Goal: Information Seeking & Learning: Learn about a topic

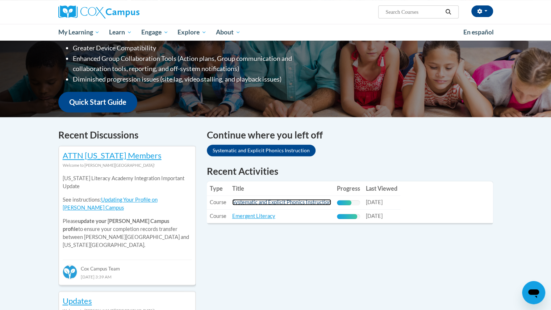
click at [307, 200] on link "Systematic and Explicit Phonics Instruction" at bounding box center [281, 202] width 99 height 6
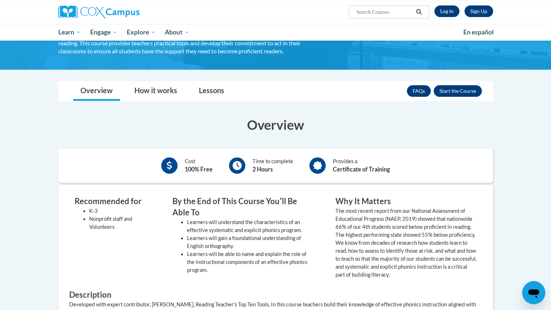
scroll to position [92, 0]
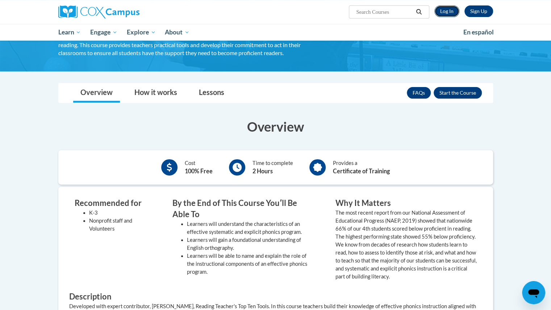
click at [447, 11] on link "Log In" at bounding box center [447, 11] width 25 height 12
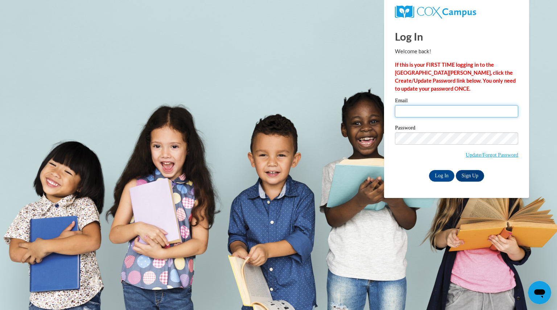
click at [419, 109] on input "Email" at bounding box center [456, 111] width 123 height 12
type input "eagansusan@aasd.k12.wi.us"
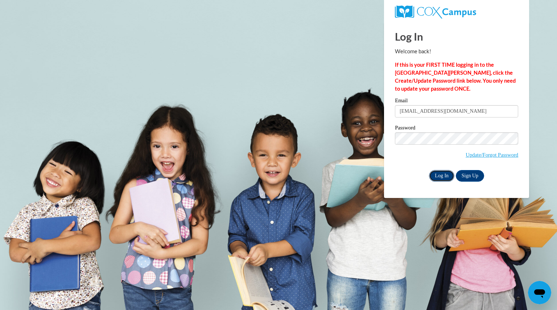
click at [442, 174] on input "Log In" at bounding box center [441, 176] width 25 height 12
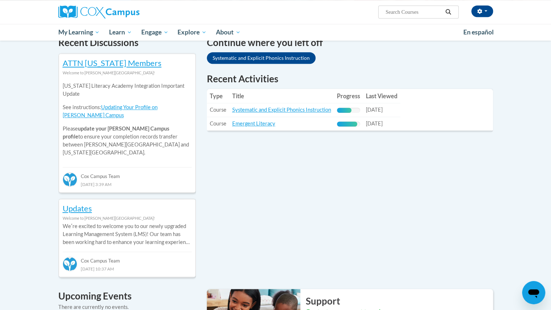
scroll to position [230, 0]
click at [319, 108] on link "Systematic and Explicit Phonics Instruction" at bounding box center [281, 109] width 99 height 6
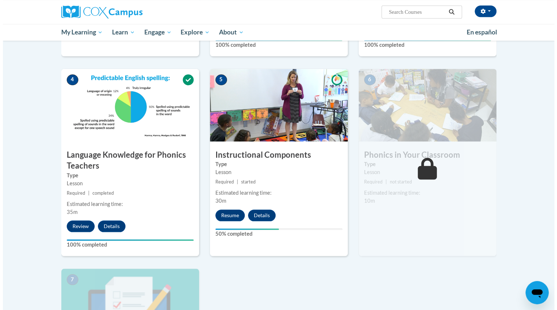
scroll to position [321, 0]
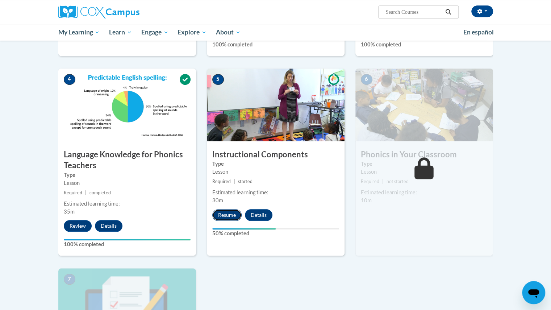
click at [227, 214] on button "Resume" at bounding box center [226, 215] width 29 height 12
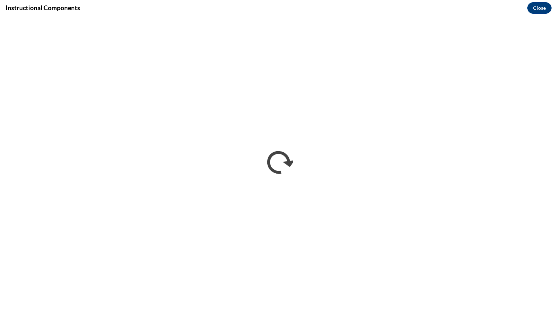
scroll to position [0, 0]
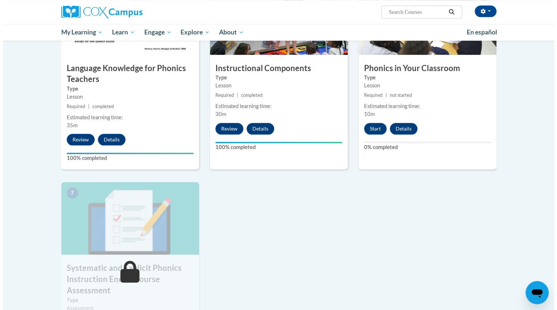
scroll to position [407, 0]
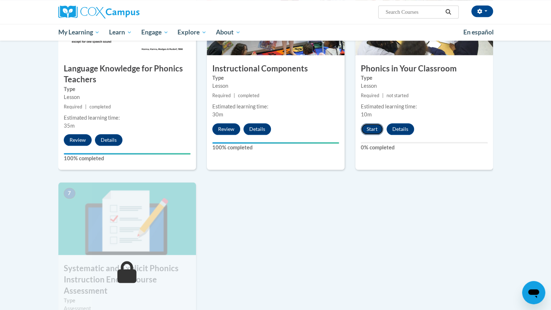
click at [371, 126] on button "Start" at bounding box center [372, 129] width 22 height 12
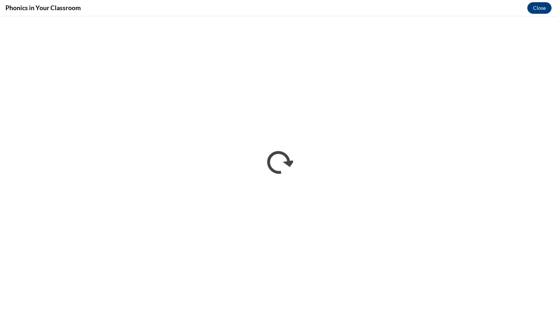
scroll to position [0, 0]
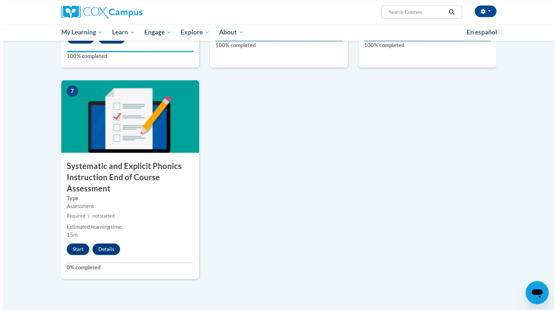
scroll to position [518, 0]
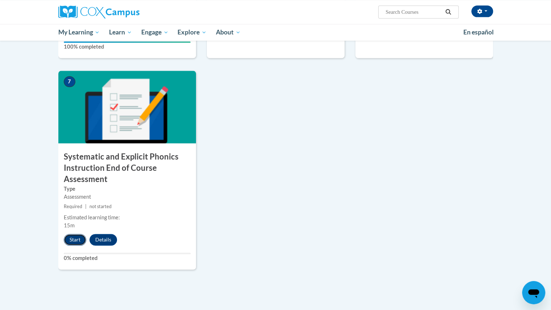
click at [75, 238] on button "Start" at bounding box center [75, 240] width 22 height 12
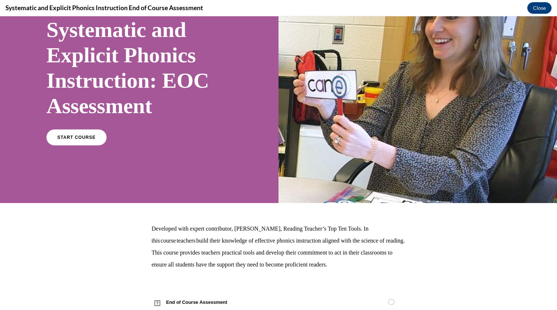
scroll to position [80, 0]
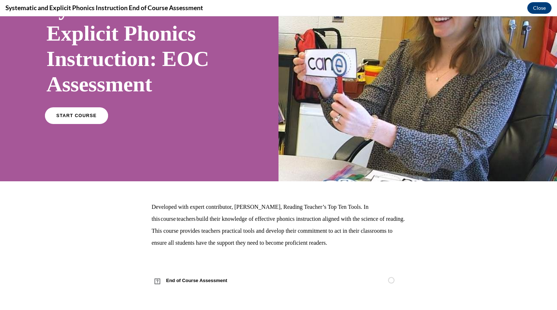
click at [83, 113] on span "START COURSE" at bounding box center [76, 115] width 40 height 5
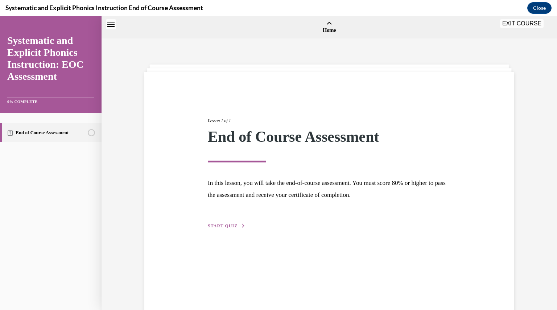
scroll to position [22, 0]
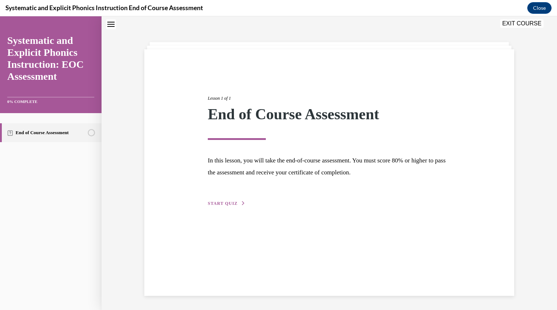
click at [222, 202] on span "START QUIZ" at bounding box center [223, 203] width 30 height 5
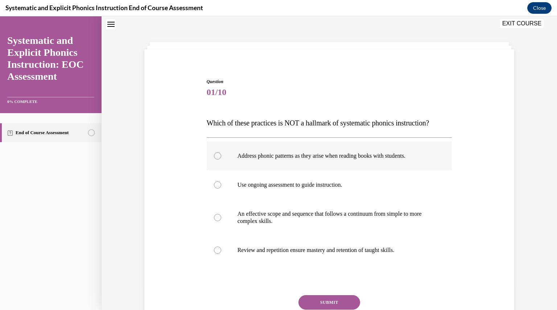
click at [214, 155] on div at bounding box center [217, 155] width 7 height 7
click at [342, 297] on button "SUBMIT" at bounding box center [329, 302] width 62 height 14
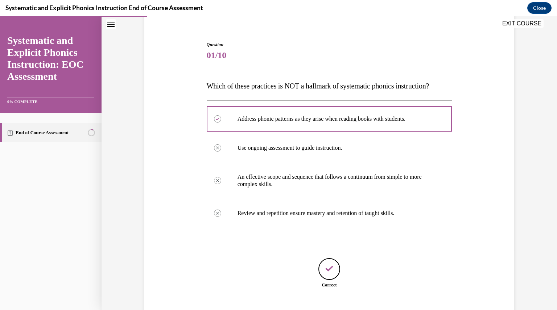
scroll to position [104, 0]
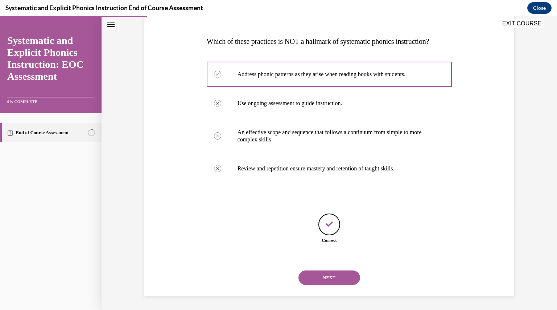
click at [336, 274] on button "NEXT" at bounding box center [329, 277] width 62 height 14
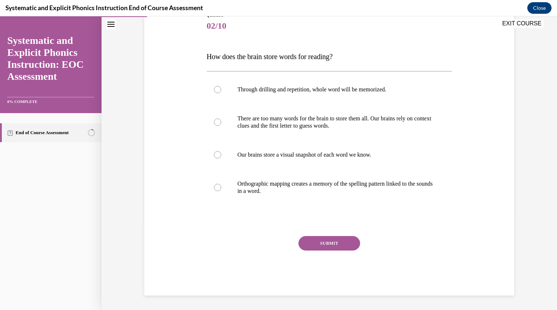
scroll to position [81, 0]
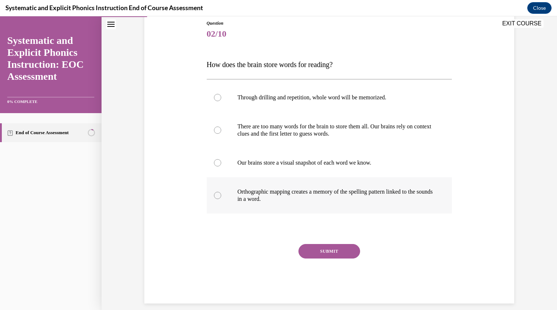
click at [215, 194] on div at bounding box center [217, 195] width 7 height 7
click at [336, 248] on button "SUBMIT" at bounding box center [329, 251] width 62 height 14
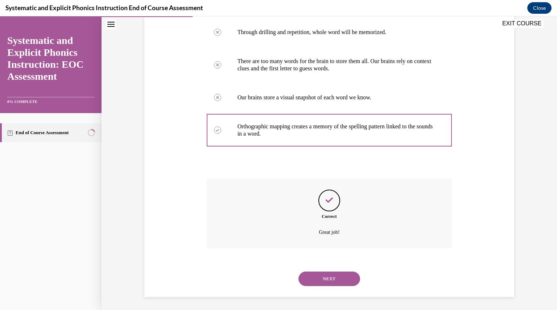
scroll to position [147, 0]
click at [324, 273] on button "NEXT" at bounding box center [329, 277] width 62 height 14
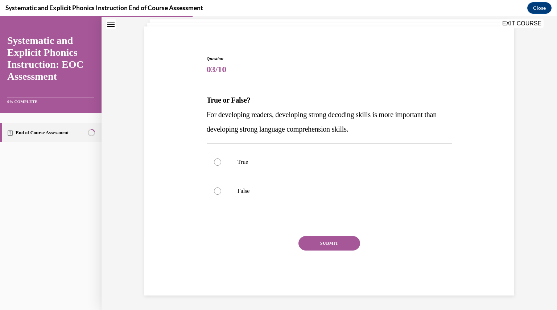
scroll to position [45, 0]
click at [216, 189] on div at bounding box center [217, 191] width 7 height 7
click at [326, 241] on button "SUBMIT" at bounding box center [329, 243] width 62 height 14
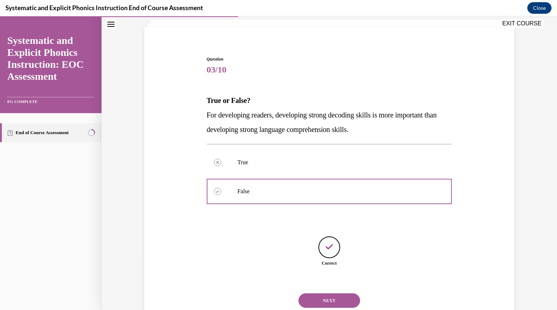
scroll to position [68, 0]
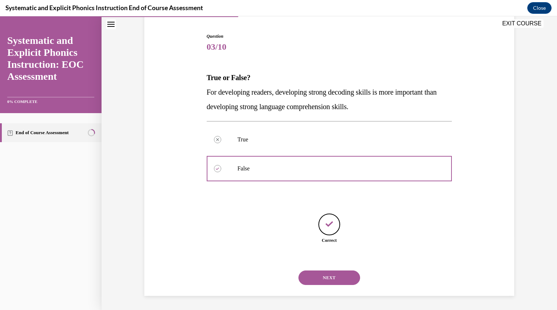
click at [329, 275] on button "NEXT" at bounding box center [329, 277] width 62 height 14
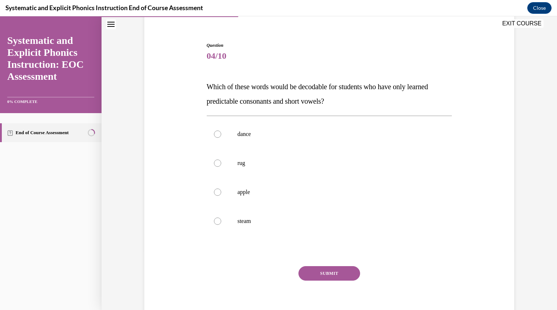
scroll to position [60, 0]
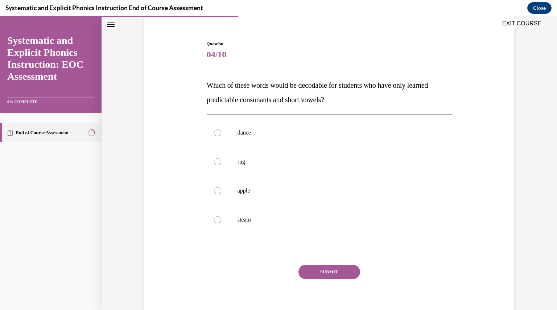
click at [329, 275] on button "SUBMIT" at bounding box center [329, 272] width 62 height 14
click at [214, 161] on div at bounding box center [217, 161] width 7 height 7
click at [329, 269] on button "SUBMIT" at bounding box center [329, 272] width 62 height 14
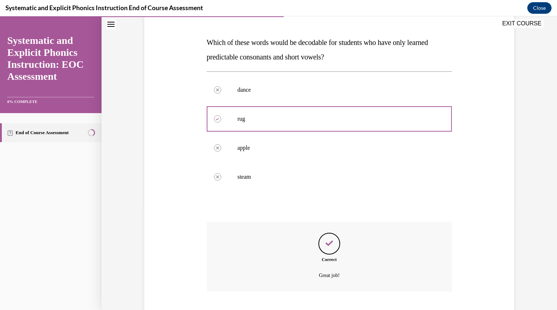
scroll to position [147, 0]
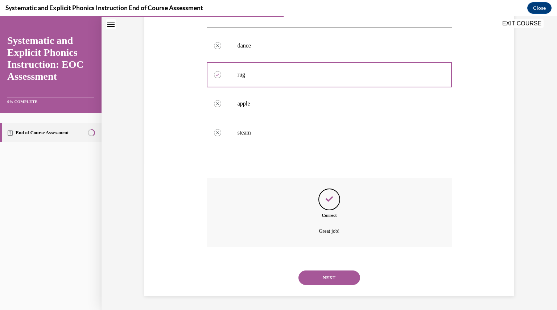
click at [326, 274] on button "NEXT" at bounding box center [329, 277] width 62 height 14
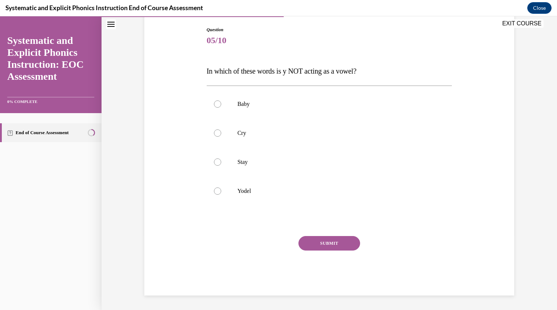
scroll to position [74, 0]
click at [214, 191] on div at bounding box center [217, 191] width 7 height 7
click at [326, 245] on button "SUBMIT" at bounding box center [329, 243] width 62 height 14
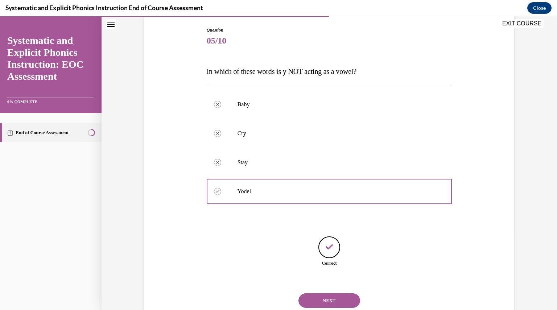
scroll to position [97, 0]
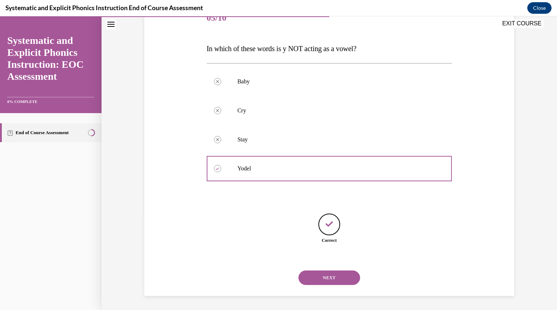
click at [329, 273] on button "NEXT" at bounding box center [329, 277] width 62 height 14
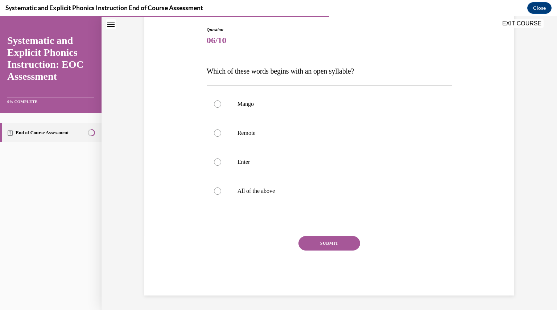
scroll to position [74, 0]
click at [214, 132] on div at bounding box center [217, 133] width 7 height 7
click at [328, 241] on button "SUBMIT" at bounding box center [329, 243] width 62 height 14
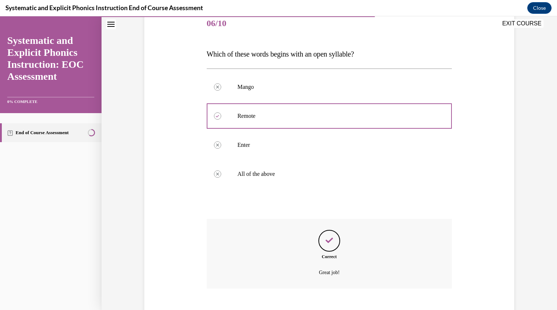
scroll to position [133, 0]
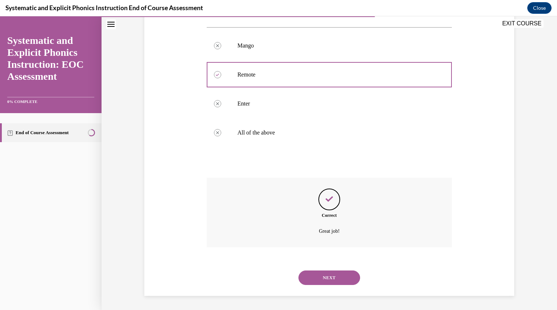
click at [329, 277] on button "NEXT" at bounding box center [329, 277] width 62 height 14
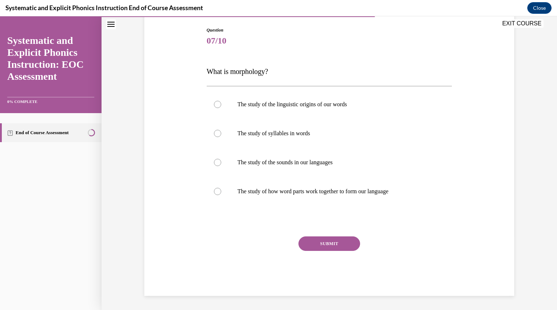
scroll to position [74, 0]
click at [214, 101] on div at bounding box center [217, 104] width 7 height 7
click at [326, 241] on button "SUBMIT" at bounding box center [329, 243] width 62 height 14
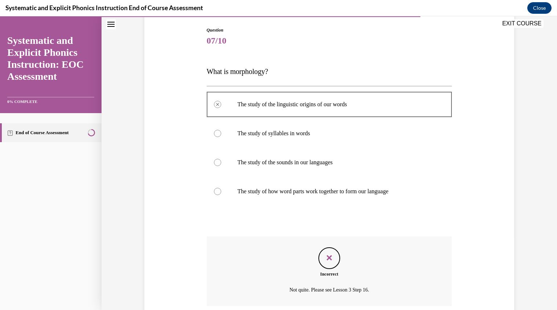
scroll to position [133, 0]
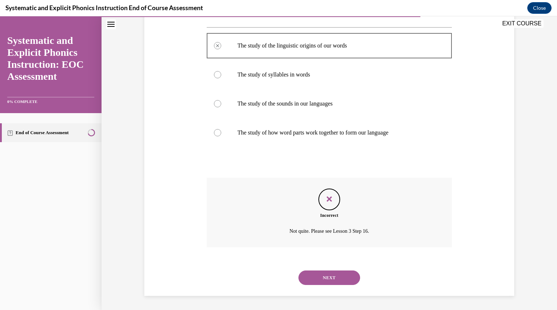
click at [325, 275] on button "NEXT" at bounding box center [329, 277] width 62 height 14
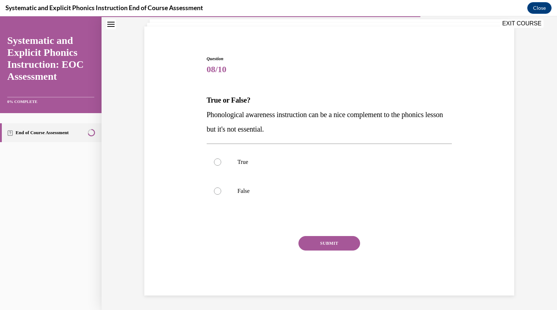
scroll to position [45, 0]
click at [214, 190] on div at bounding box center [217, 191] width 7 height 7
click at [333, 240] on button "SUBMIT" at bounding box center [329, 243] width 62 height 14
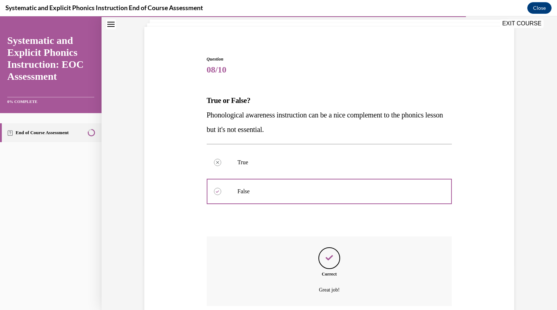
scroll to position [104, 0]
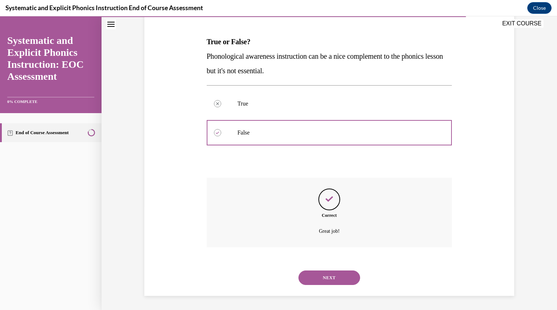
click at [325, 275] on button "NEXT" at bounding box center [329, 277] width 62 height 14
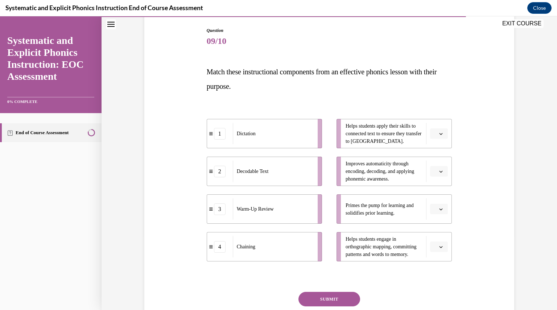
scroll to position [76, 0]
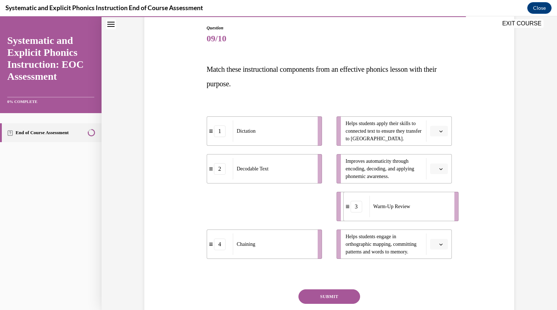
drag, startPoint x: 289, startPoint y: 207, endPoint x: 426, endPoint y: 207, distance: 136.3
click at [426, 207] on div "Warm-Up Review" at bounding box center [409, 206] width 80 height 21
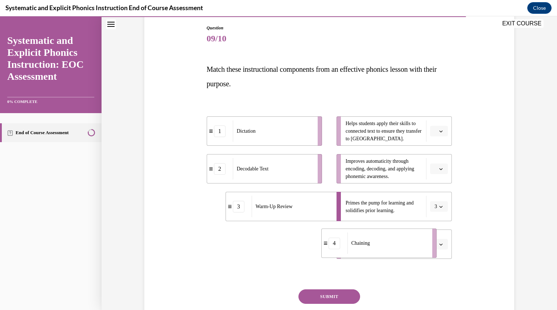
drag, startPoint x: 304, startPoint y: 239, endPoint x: 435, endPoint y: 239, distance: 130.1
click at [435, 239] on li "4 Chaining" at bounding box center [378, 242] width 115 height 29
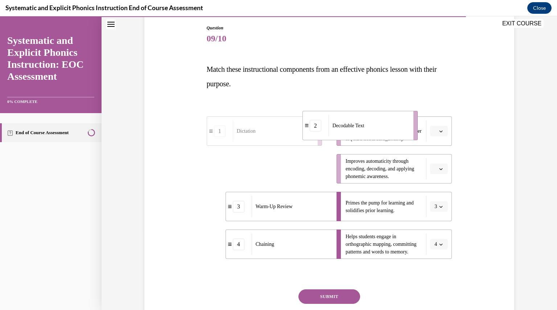
drag, startPoint x: 288, startPoint y: 170, endPoint x: 387, endPoint y: 126, distance: 108.7
click at [387, 126] on div "Decodable Text" at bounding box center [368, 125] width 80 height 21
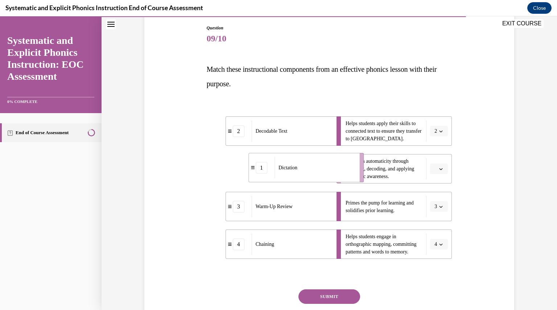
drag, startPoint x: 290, startPoint y: 165, endPoint x: 344, endPoint y: 163, distance: 54.4
click at [344, 163] on div "Dictation" at bounding box center [314, 167] width 80 height 21
click at [336, 294] on button "SUBMIT" at bounding box center [329, 296] width 62 height 14
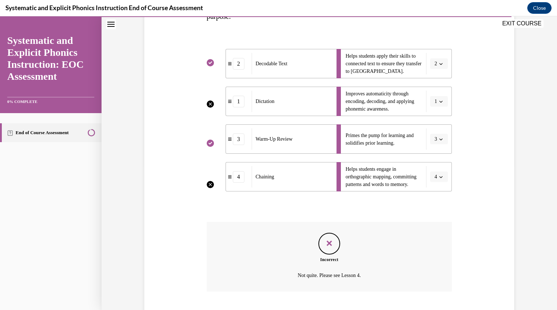
scroll to position [188, 0]
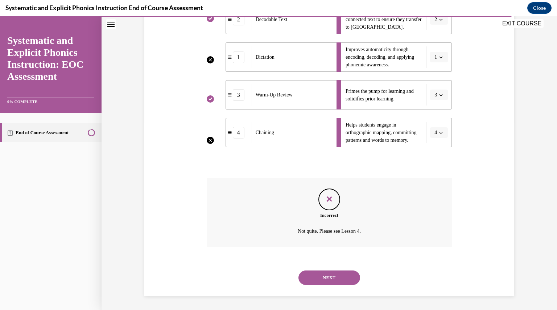
click at [326, 276] on button "NEXT" at bounding box center [329, 277] width 62 height 14
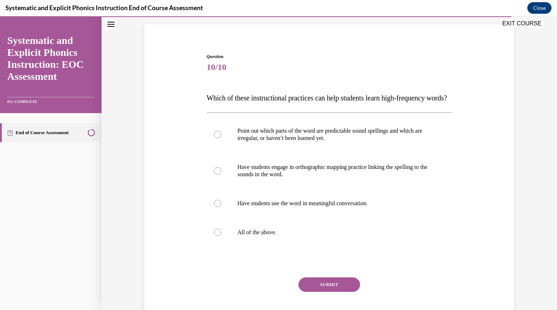
scroll to position [51, 0]
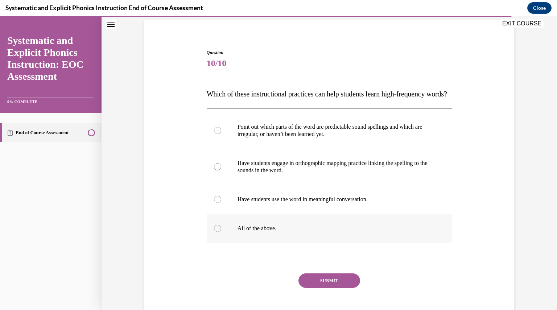
click at [212, 240] on div at bounding box center [329, 228] width 245 height 29
click at [329, 288] on button "SUBMIT" at bounding box center [329, 280] width 62 height 14
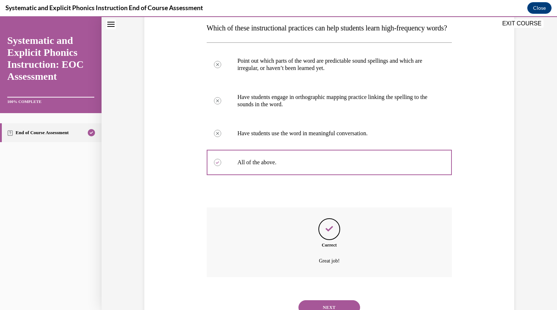
scroll to position [162, 0]
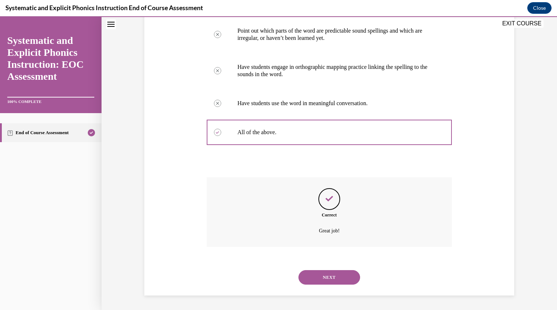
click at [329, 274] on button "NEXT" at bounding box center [329, 277] width 62 height 14
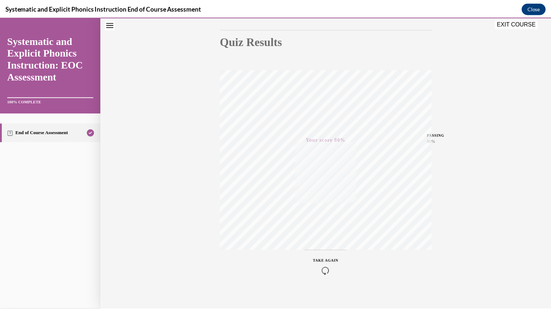
scroll to position [78, 0]
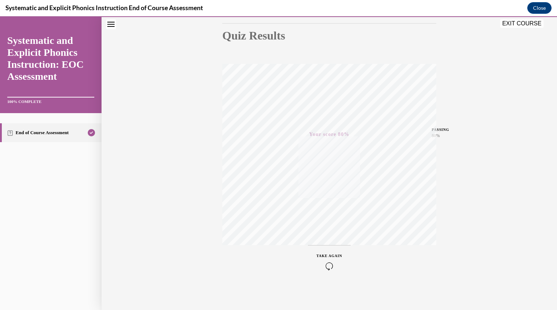
click at [522, 21] on button "EXIT COURSE" at bounding box center [521, 23] width 43 height 9
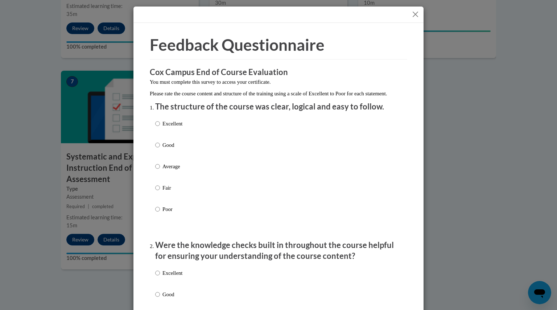
click at [411, 13] on button "Close" at bounding box center [415, 14] width 9 height 9
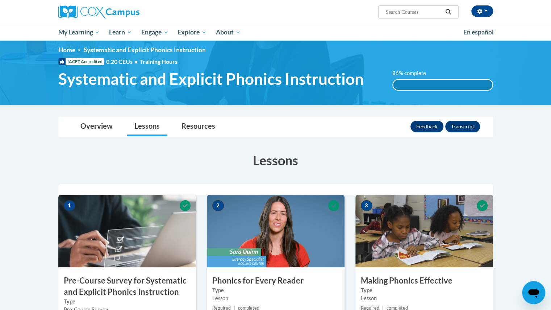
scroll to position [0, 0]
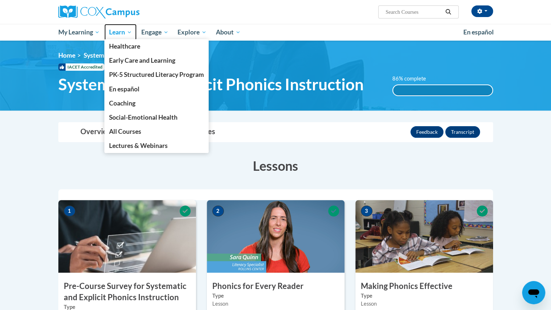
click at [127, 33] on span "Learn" at bounding box center [120, 32] width 23 height 9
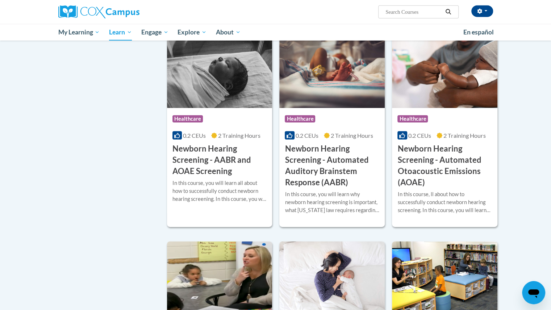
scroll to position [1237, 0]
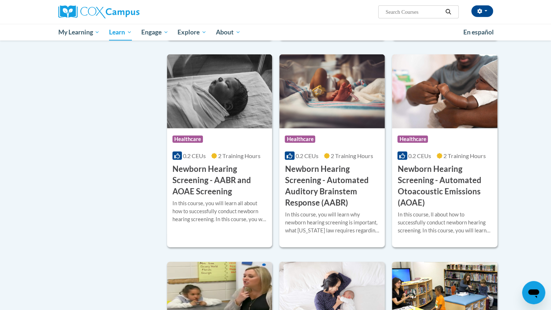
click at [399, 10] on input "Search..." at bounding box center [414, 12] width 58 height 9
type input "reading fluency"
click at [448, 9] on icon "Search" at bounding box center [448, 11] width 5 height 5
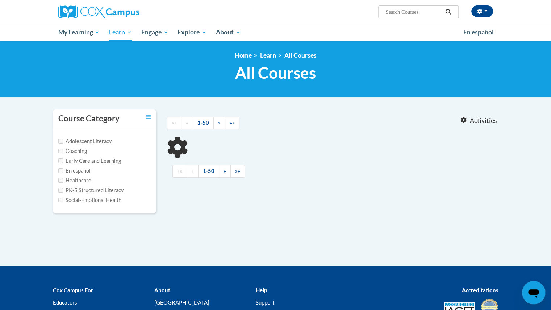
type input "reading fluency"
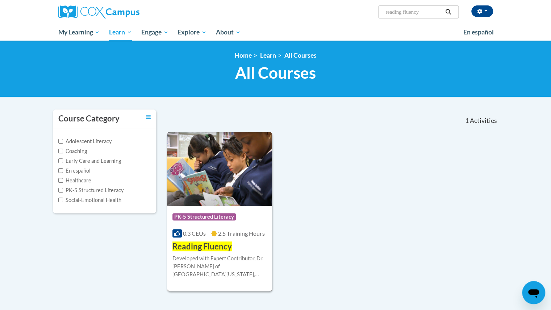
click at [219, 246] on span "Reading Fluency" at bounding box center [202, 246] width 59 height 10
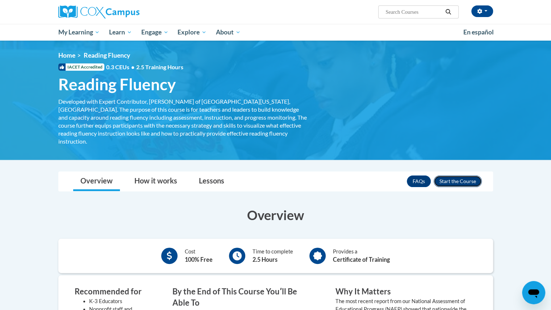
click at [458, 175] on button "Enroll" at bounding box center [458, 181] width 48 height 12
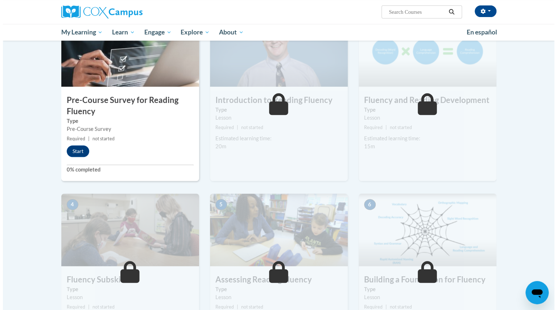
scroll to position [184, 0]
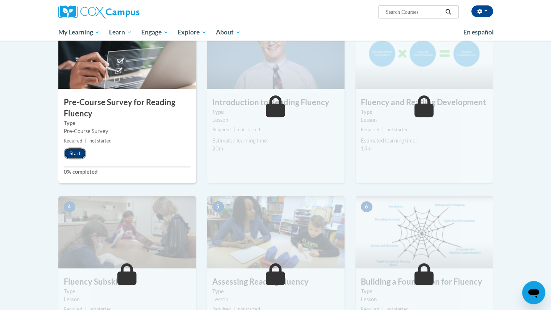
click at [79, 149] on button "Start" at bounding box center [75, 154] width 22 height 12
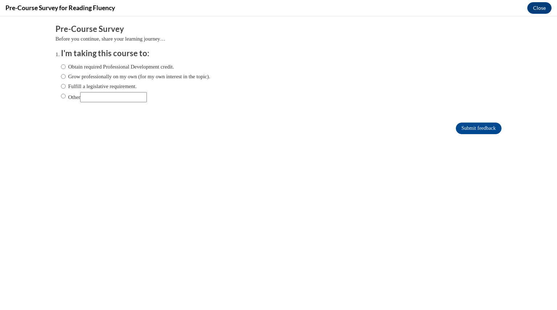
scroll to position [0, 0]
click at [61, 75] on input "Grow professionally on my own (for my own interest in the topic)." at bounding box center [63, 76] width 5 height 8
radio input "true"
click at [477, 123] on input "Submit feedback" at bounding box center [479, 129] width 46 height 12
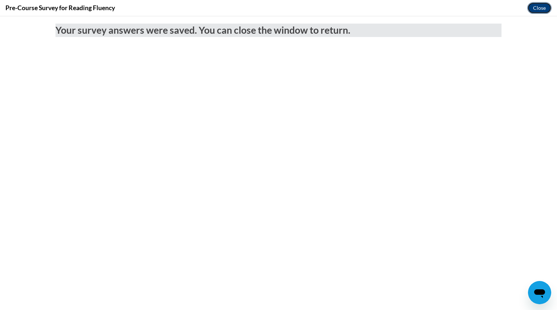
click at [541, 5] on button "Close" at bounding box center [539, 8] width 24 height 12
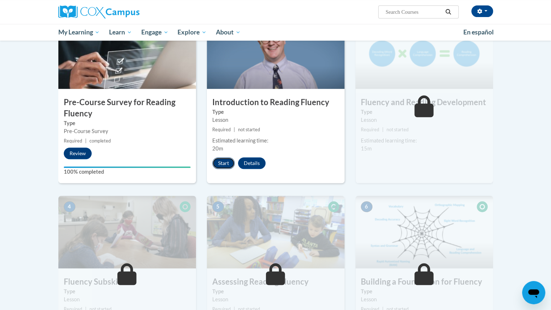
click at [224, 160] on button "Start" at bounding box center [223, 163] width 22 height 12
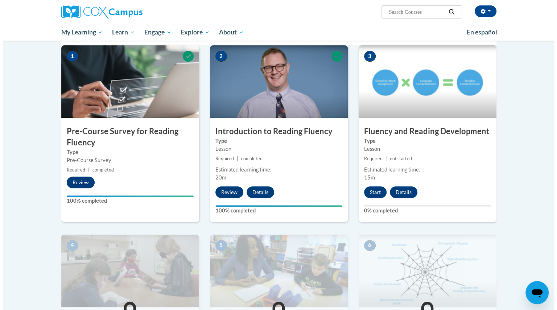
scroll to position [188, 0]
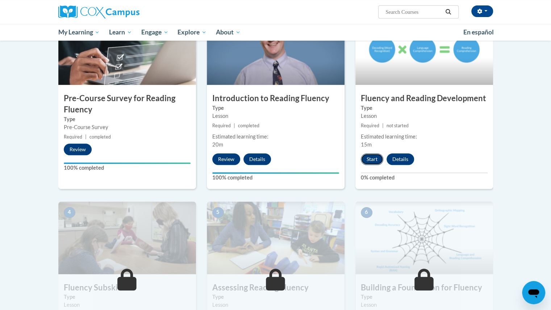
click at [373, 157] on button "Start" at bounding box center [372, 159] width 22 height 12
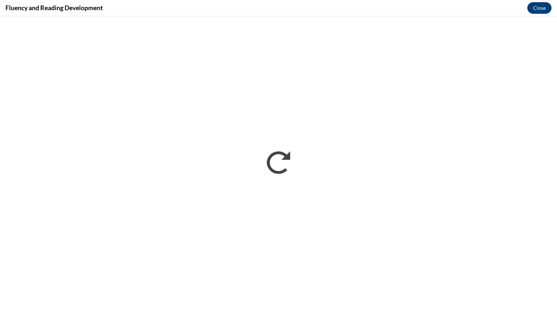
scroll to position [0, 0]
